Goal: Check status: Check status

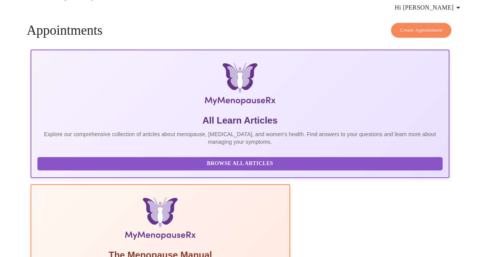
scroll to position [40, 0]
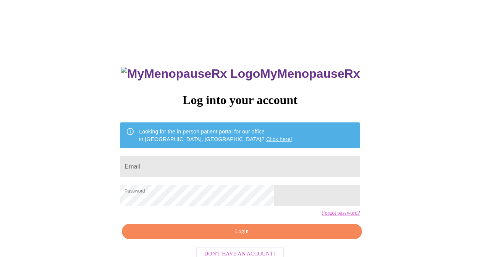
scroll to position [21, 0]
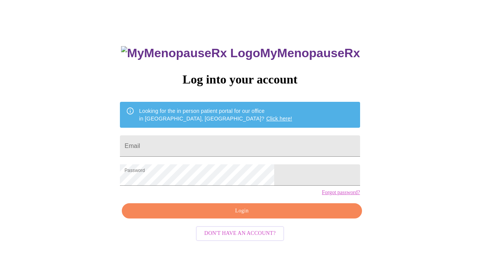
click at [191, 144] on input "Email" at bounding box center [240, 145] width 240 height 21
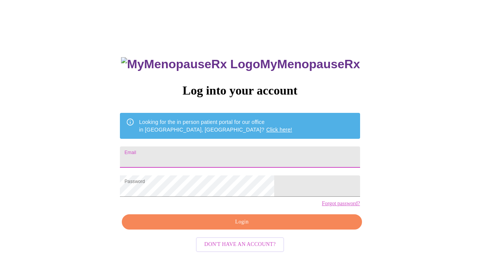
scroll to position [0, 0]
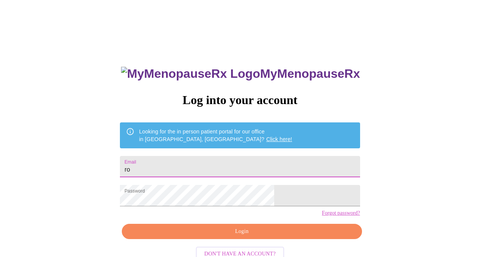
type input "[EMAIL_ADDRESS][DOMAIN_NAME]"
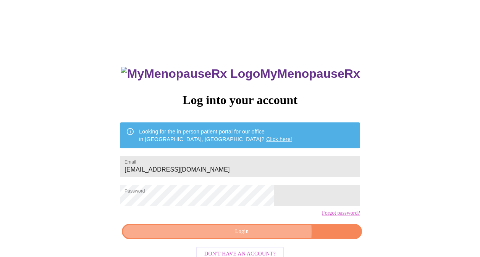
click at [259, 237] on span "Login" at bounding box center [242, 232] width 222 height 10
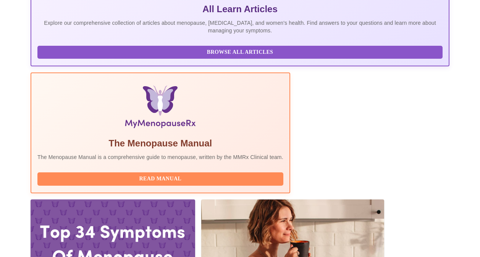
scroll to position [229, 0]
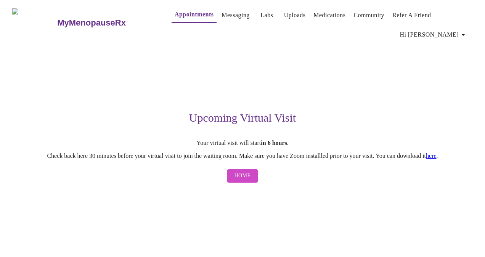
click at [244, 178] on span "Home" at bounding box center [243, 176] width 16 height 10
